Goal: Navigation & Orientation: Find specific page/section

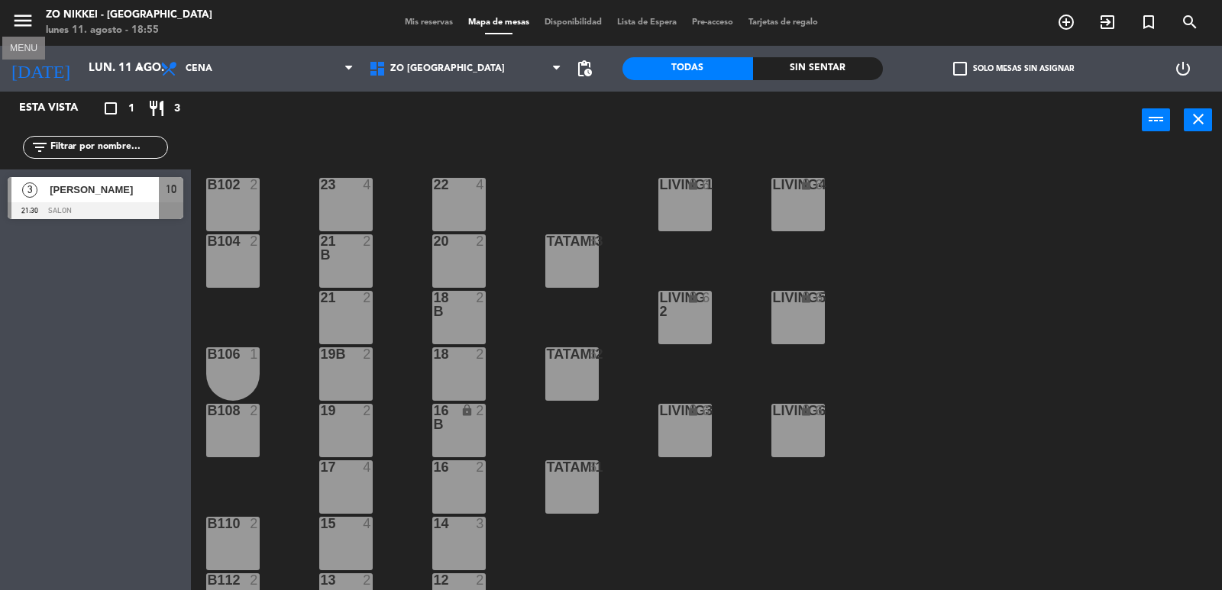
click at [21, 18] on icon "menu" at bounding box center [22, 20] width 23 height 23
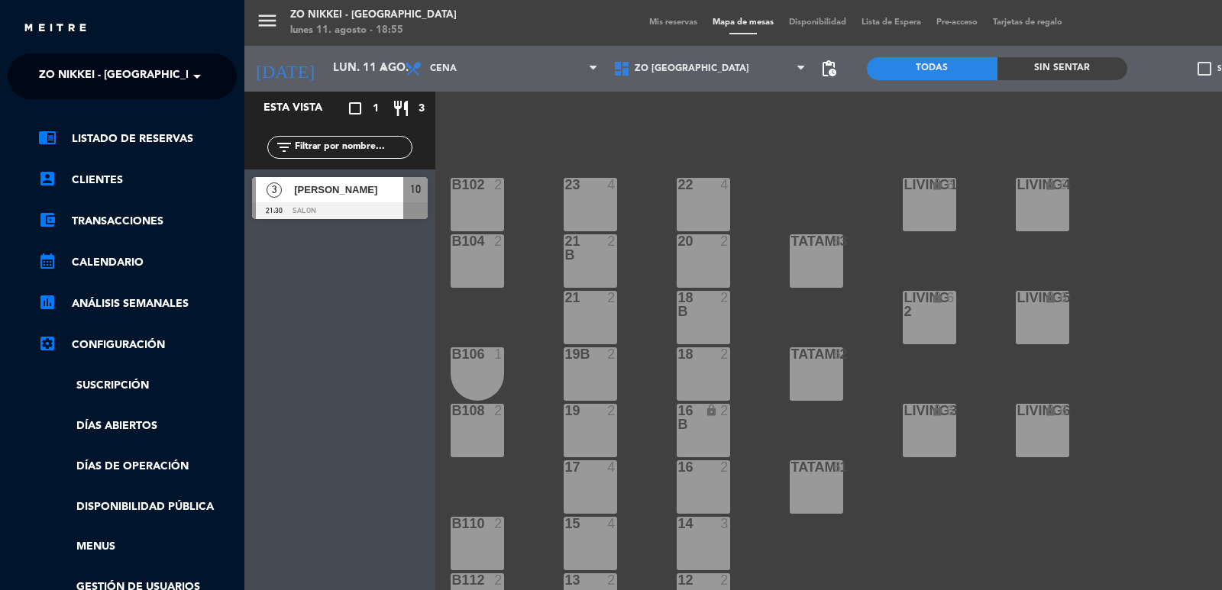
click at [368, 122] on div "Esta vista crop_square 1 restaurant 3" at bounding box center [339, 109] width 191 height 34
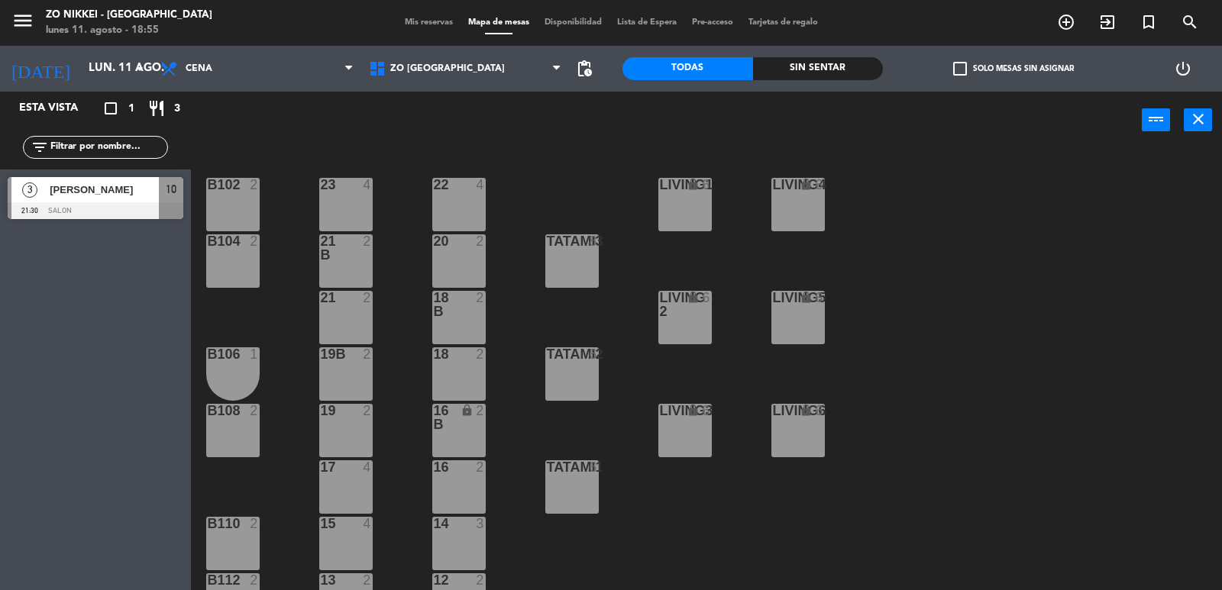
click at [129, 101] on span "1" at bounding box center [131, 109] width 6 height 18
click at [129, 105] on span "1" at bounding box center [131, 109] width 6 height 18
click at [109, 68] on input "lun. 11 ago." at bounding box center [154, 68] width 147 height 29
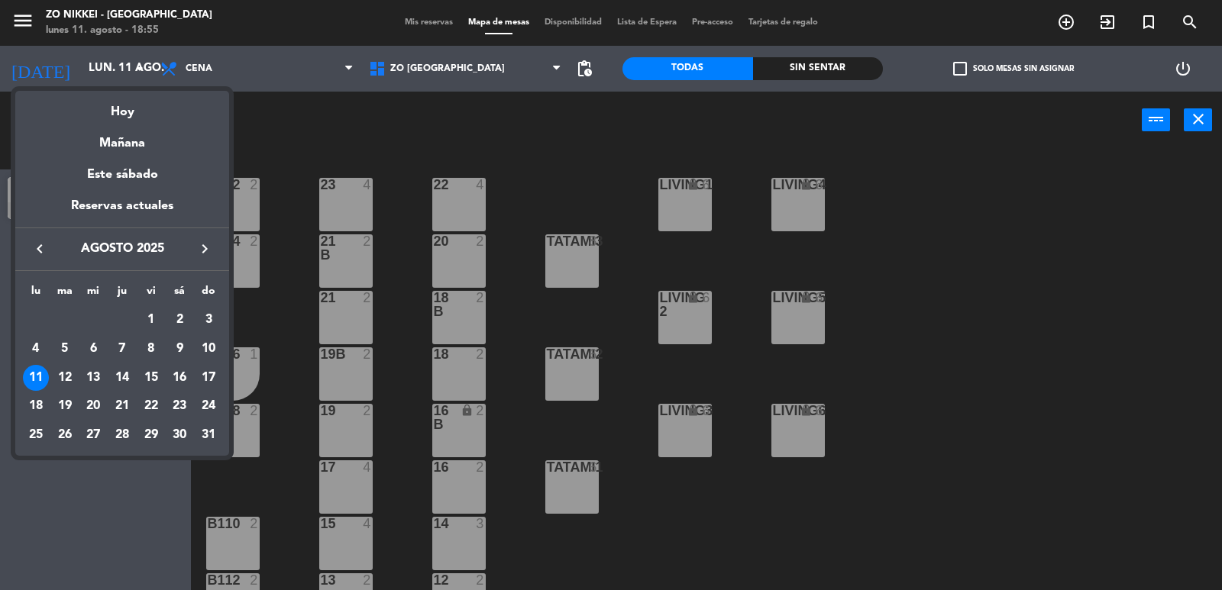
click at [241, 139] on div at bounding box center [611, 295] width 1222 height 590
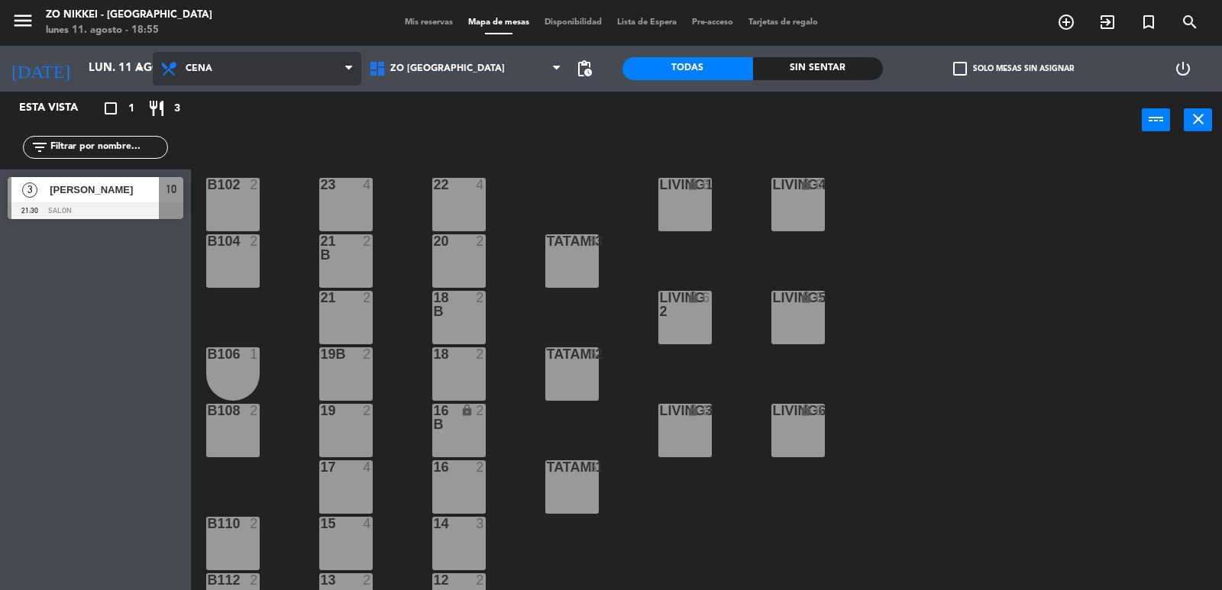
click at [234, 61] on span "Cena" at bounding box center [257, 69] width 209 height 34
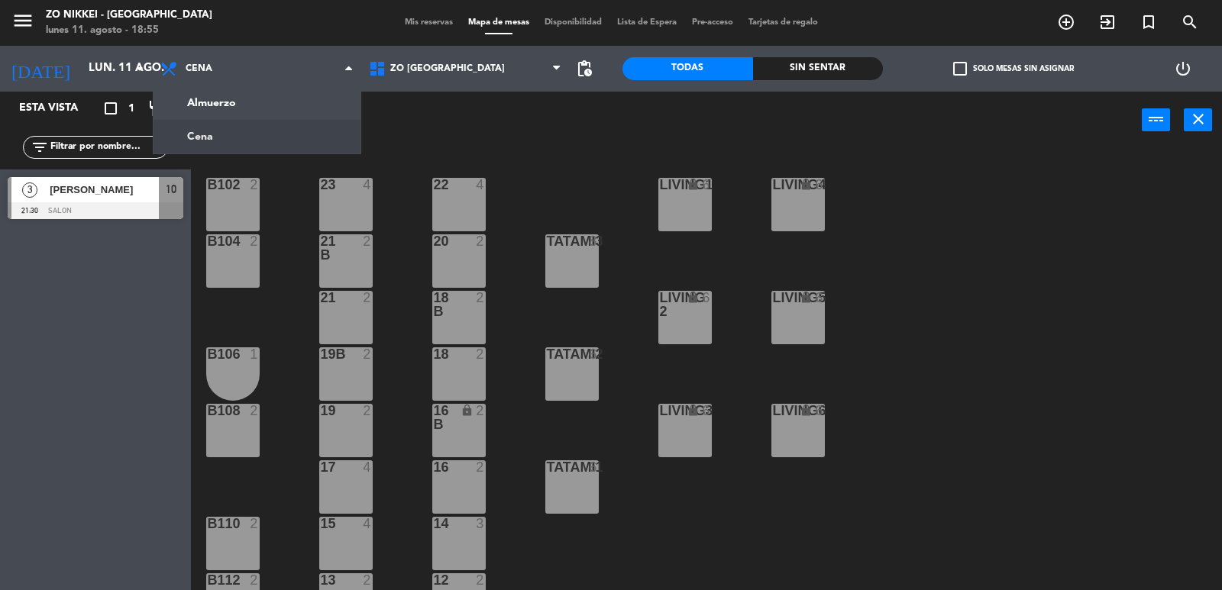
click at [392, 136] on div "power_input close" at bounding box center [666, 121] width 951 height 58
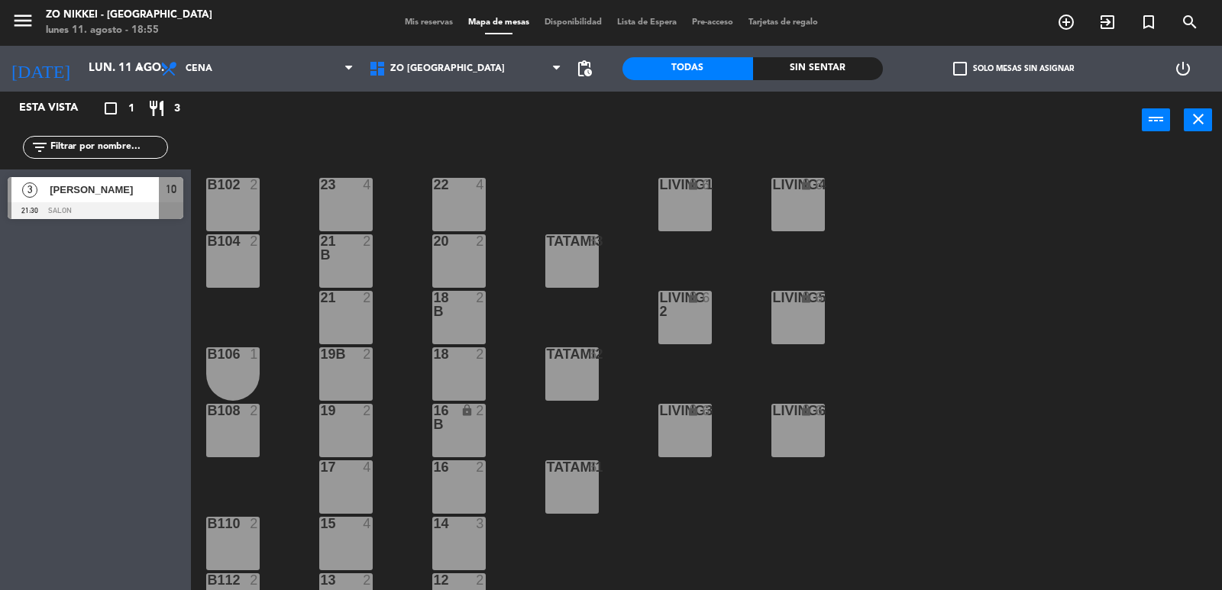
click at [422, 51] on div "ZO [GEOGRAPHIC_DATA] ZO [GEOGRAPHIC_DATA] ZO [GEOGRAPHIC_DATA]" at bounding box center [465, 69] width 209 height 46
click at [425, 63] on span "ZO [GEOGRAPHIC_DATA]" at bounding box center [465, 69] width 209 height 34
click at [603, 131] on div "power_input close" at bounding box center [666, 121] width 951 height 58
click at [570, 19] on span "Disponibilidad" at bounding box center [573, 22] width 73 height 8
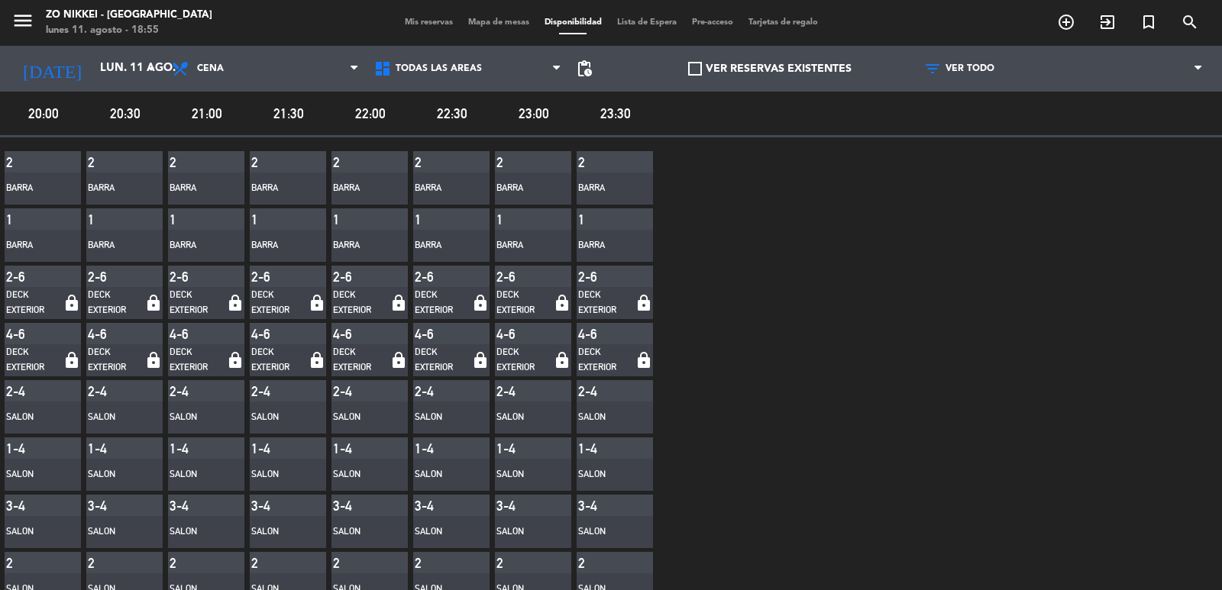
click at [619, 21] on span "Lista de Espera" at bounding box center [646, 22] width 75 height 8
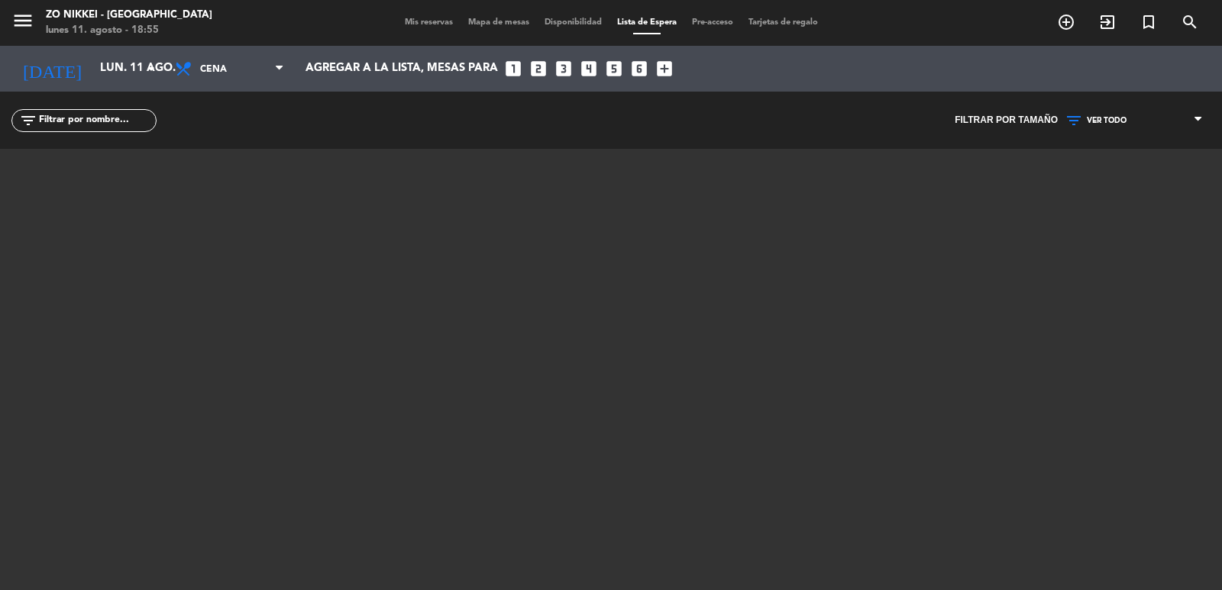
click at [698, 18] on span "Pre-acceso" at bounding box center [712, 22] width 57 height 8
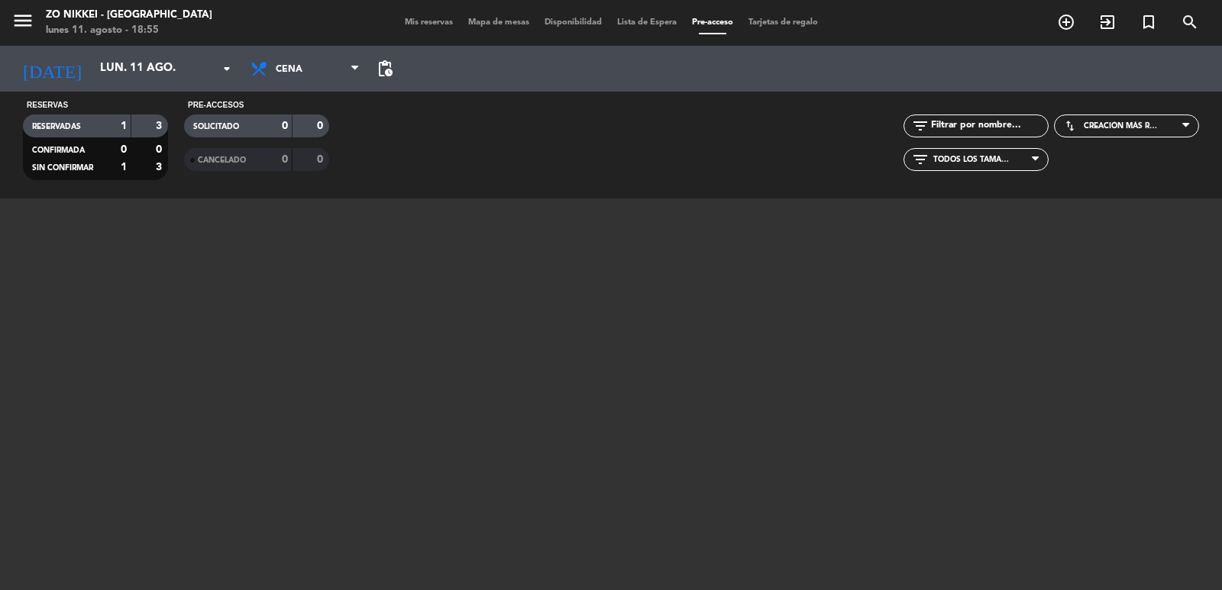
click at [768, 16] on div "Mis reservas Mapa de mesas Disponibilidad Lista de Espera Pre-acceso Tarjetas d…" at bounding box center [611, 23] width 428 height 14
click at [432, 22] on span "Mis reservas" at bounding box center [428, 22] width 63 height 8
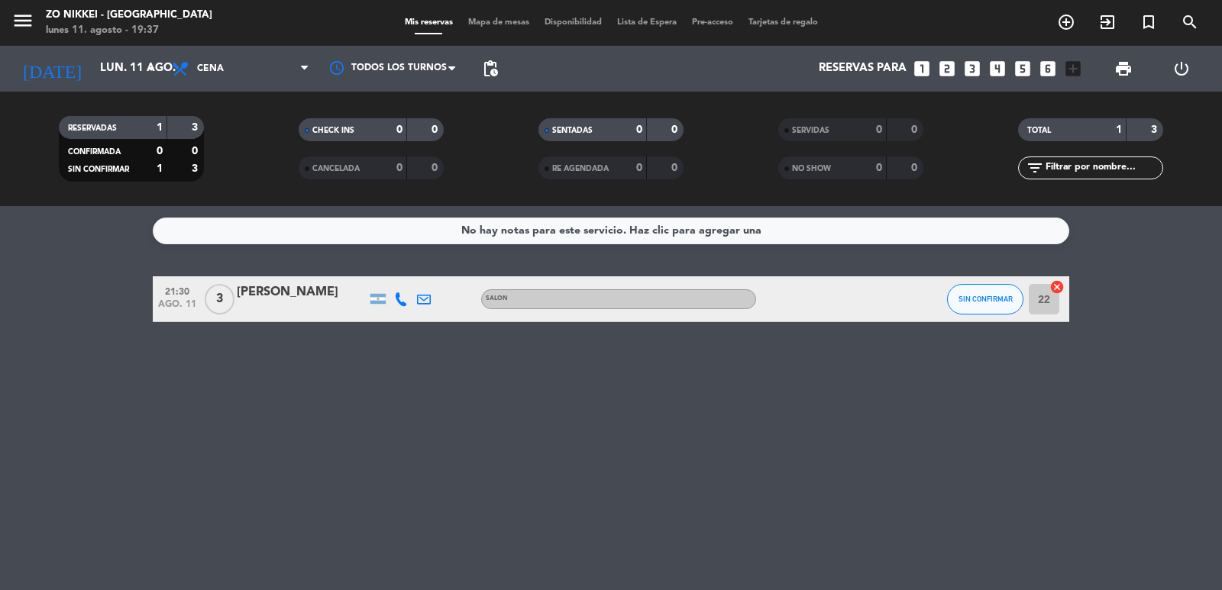
click at [5, 11] on div "menu Zo Nikkei - [GEOGRAPHIC_DATA] lunes 11. agosto - 19:37" at bounding box center [153, 23] width 306 height 36
click at [19, 12] on icon "menu" at bounding box center [22, 20] width 23 height 23
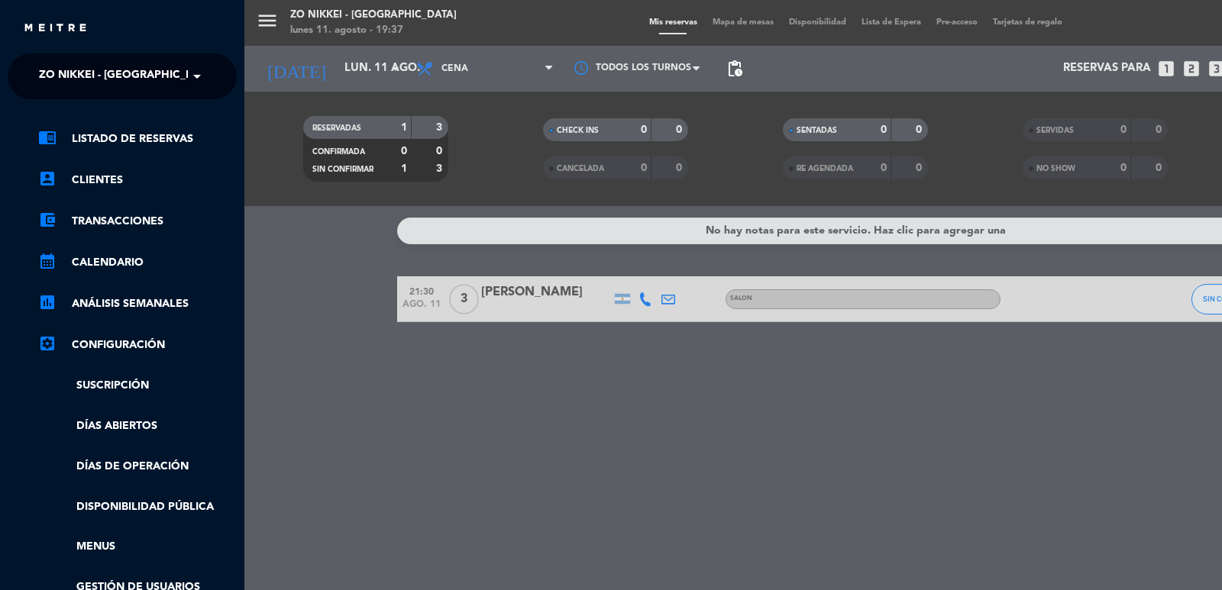
click at [270, 390] on div "menu Zo Nikkei - [GEOGRAPHIC_DATA] lunes 11. agosto - 19:37 Mis reservas Mapa d…" at bounding box center [855, 295] width 1222 height 590
